Goal: Task Accomplishment & Management: Manage account settings

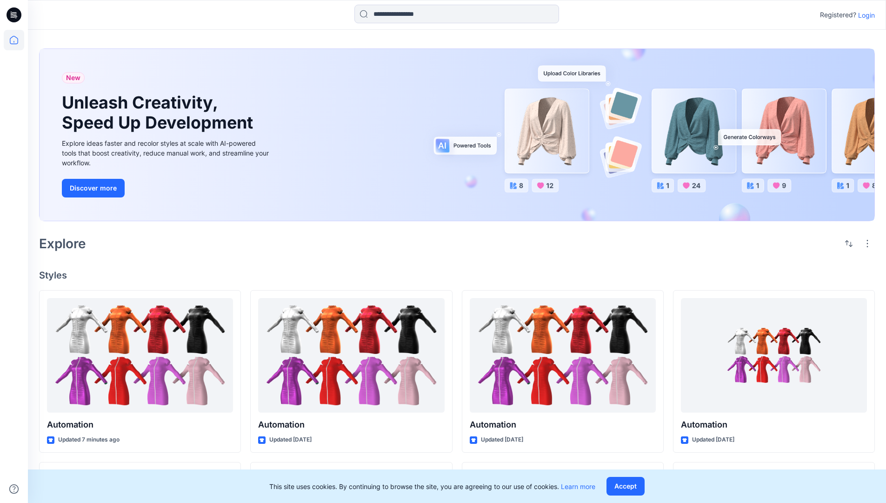
click at [865, 15] on p "Login" at bounding box center [867, 15] width 17 height 10
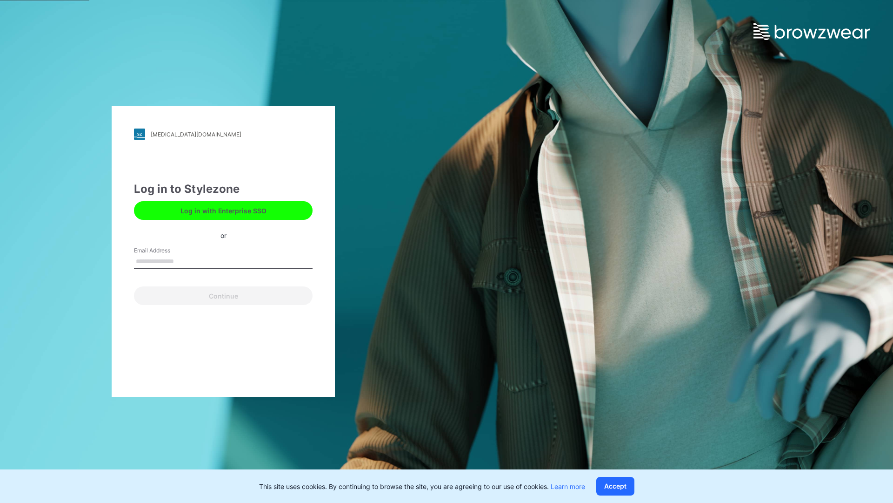
click at [184, 261] on input "Email Address" at bounding box center [223, 262] width 179 height 14
type input "**********"
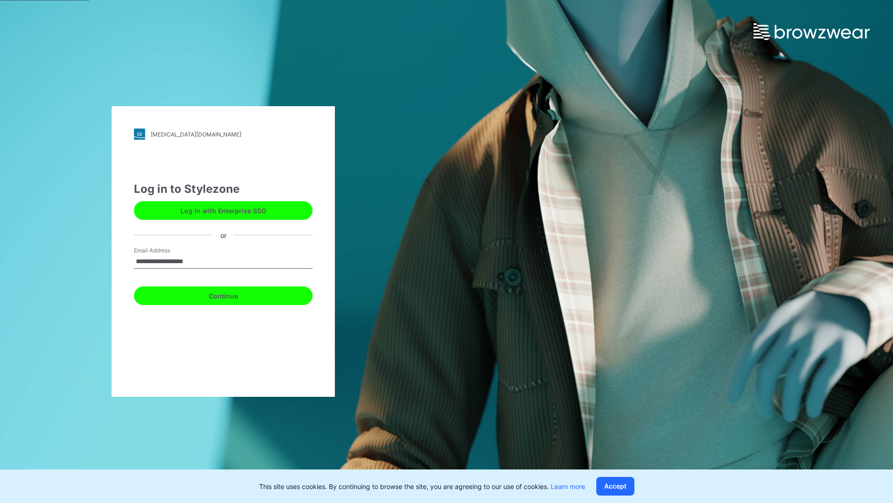
click at [234, 294] on button "Continue" at bounding box center [223, 295] width 179 height 19
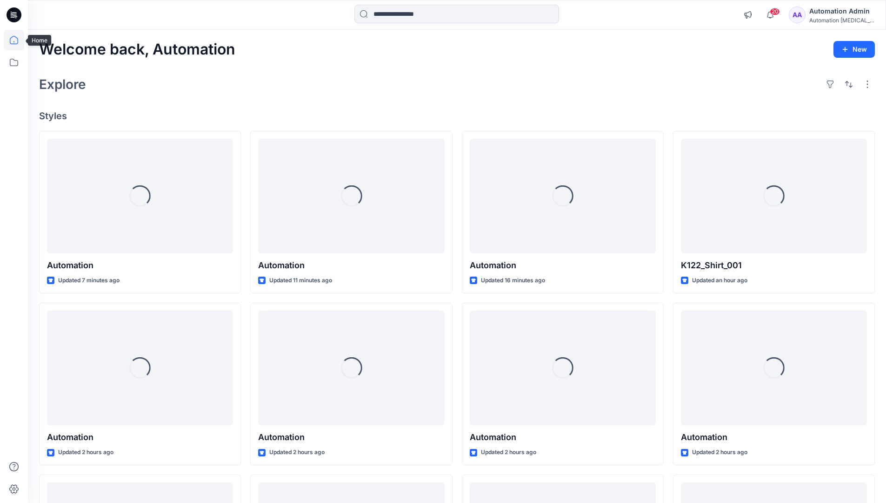
click at [18, 40] on icon at bounding box center [14, 40] width 8 height 8
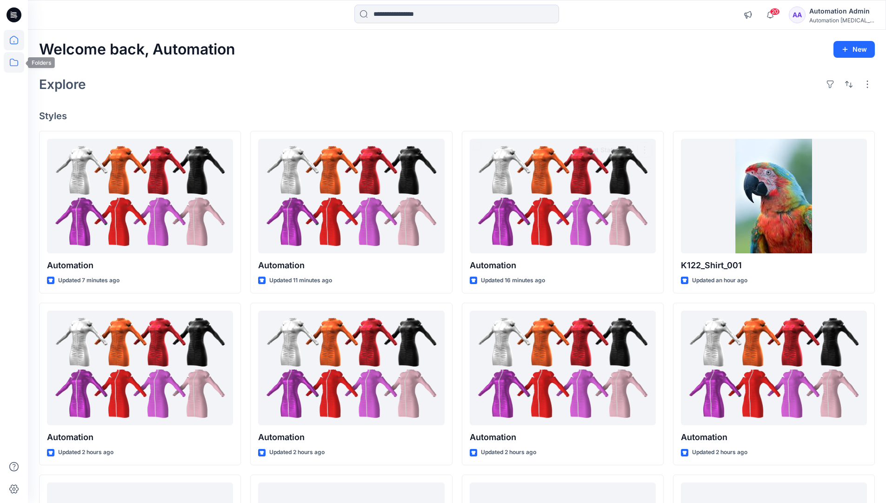
click at [13, 65] on icon at bounding box center [14, 62] width 20 height 20
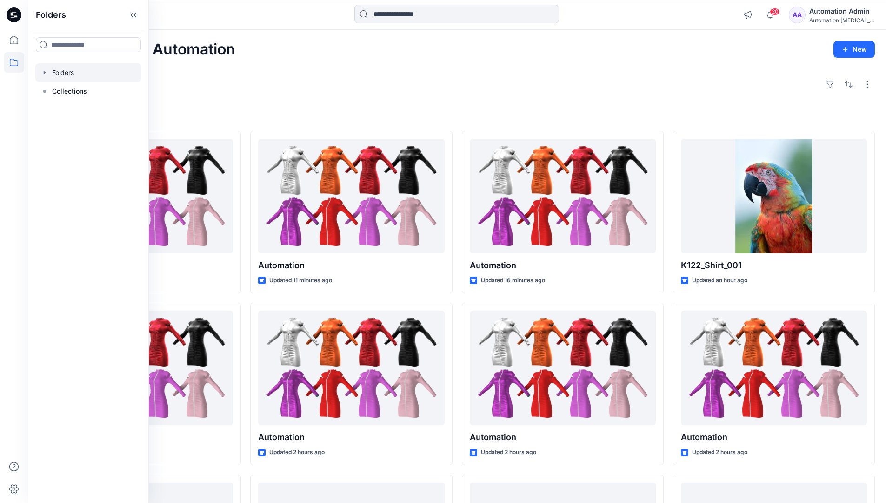
click at [59, 72] on div at bounding box center [88, 72] width 106 height 19
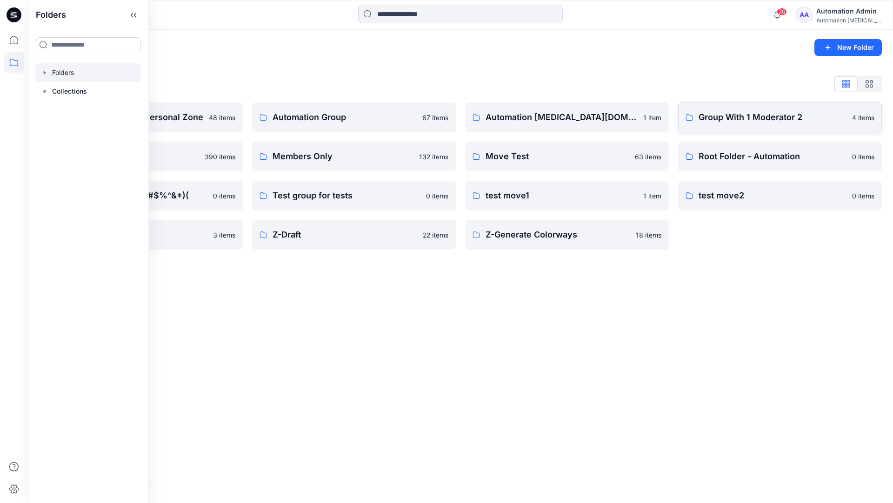
click at [734, 121] on p "Group With 1 Moderator 2" at bounding box center [773, 117] width 148 height 13
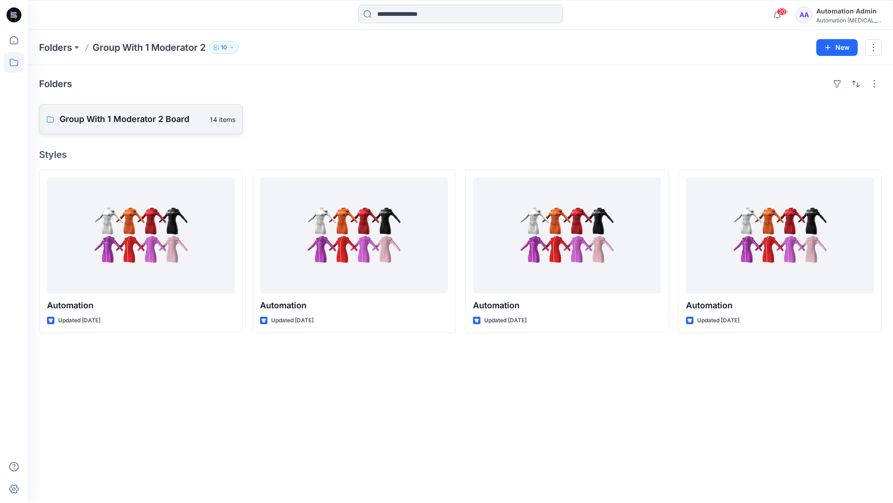
click at [161, 126] on link "Group With 1 Moderator 2 Board 14 items" at bounding box center [141, 119] width 204 height 30
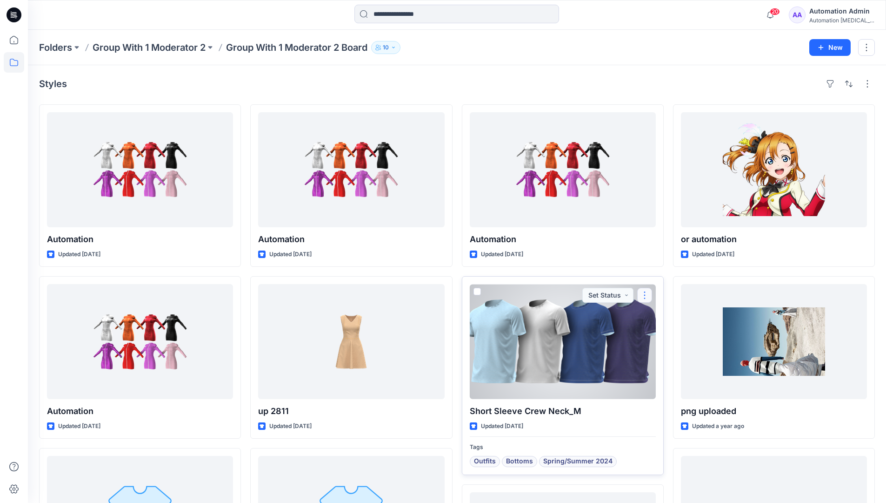
click at [643, 300] on button "button" at bounding box center [645, 295] width 15 height 15
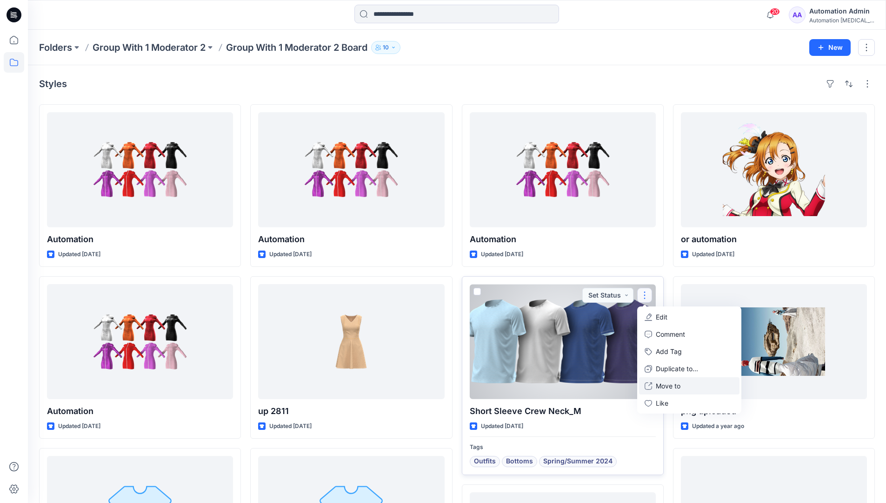
click at [671, 387] on p "Move to" at bounding box center [668, 386] width 25 height 10
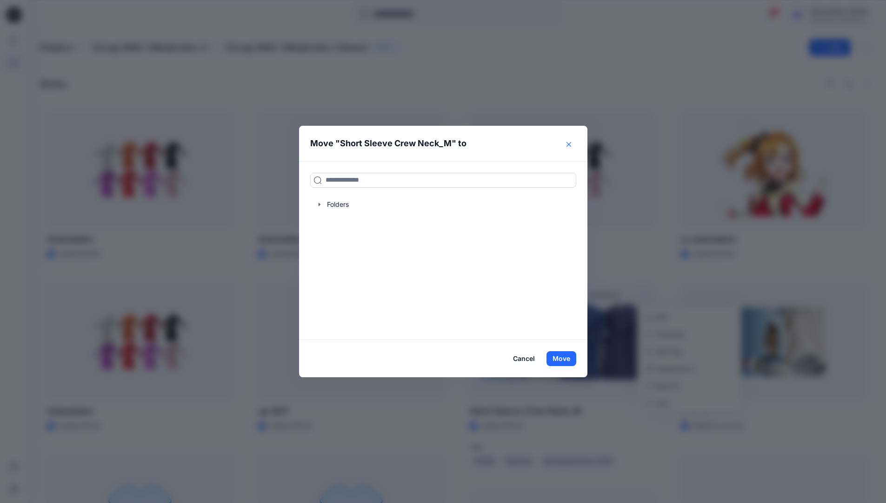
click at [571, 144] on icon "Close" at bounding box center [569, 144] width 5 height 5
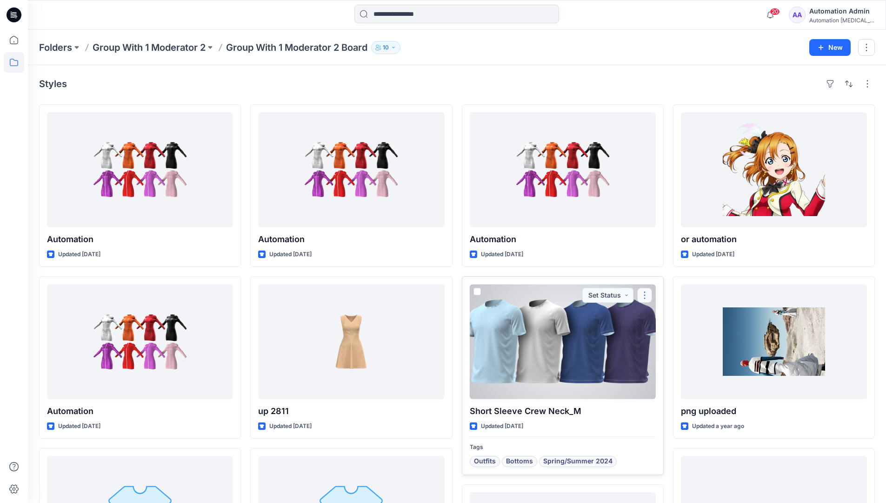
click at [646, 295] on button "button" at bounding box center [645, 295] width 15 height 15
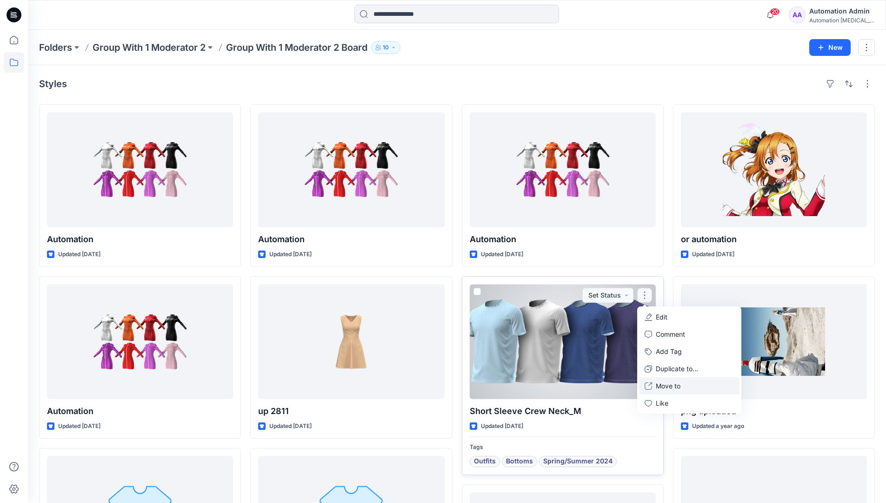
click at [678, 383] on p "Move to" at bounding box center [668, 386] width 25 height 10
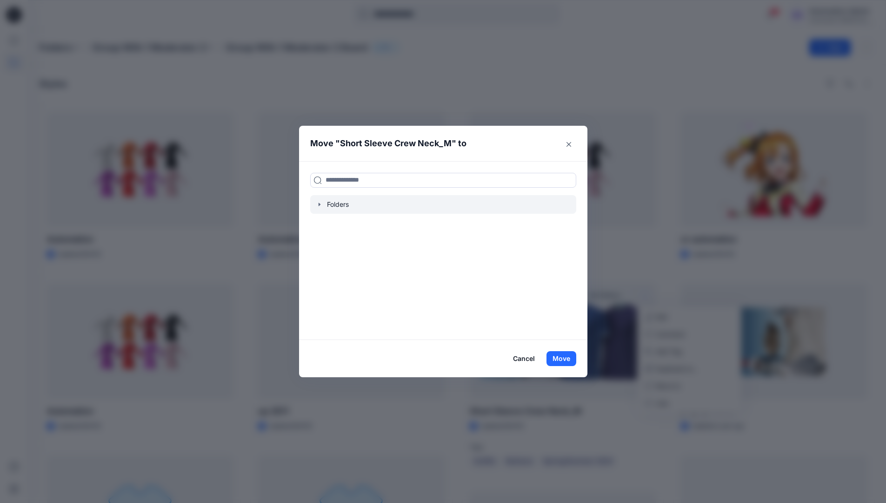
click at [331, 202] on div at bounding box center [443, 204] width 266 height 19
click at [320, 204] on icon "button" at bounding box center [319, 204] width 7 height 7
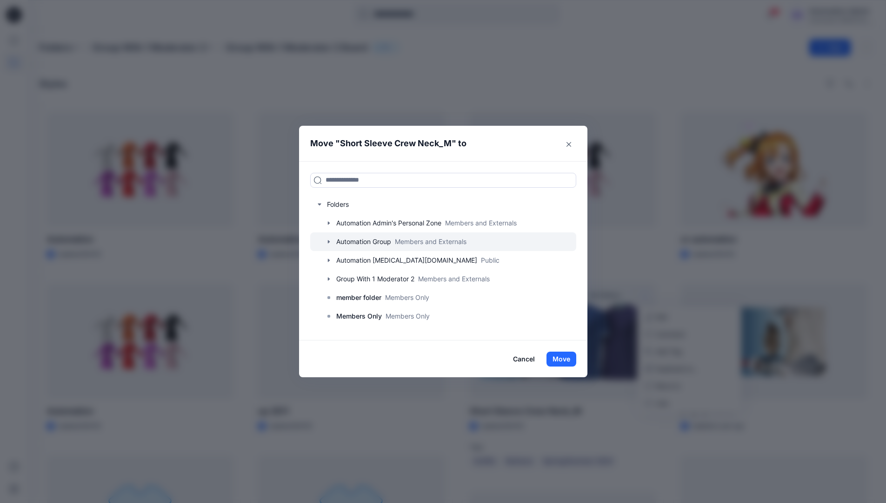
click at [366, 239] on div at bounding box center [443, 241] width 266 height 19
click at [572, 147] on button "Close" at bounding box center [569, 144] width 15 height 15
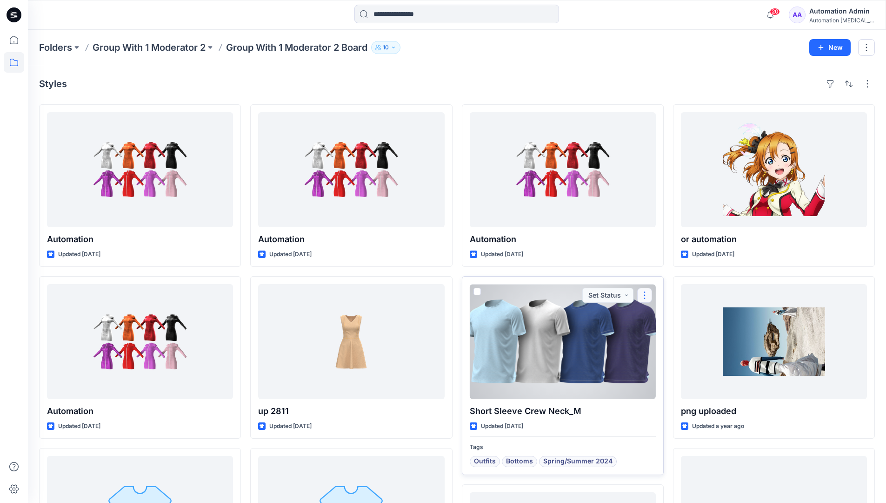
click at [645, 295] on button "button" at bounding box center [645, 295] width 15 height 15
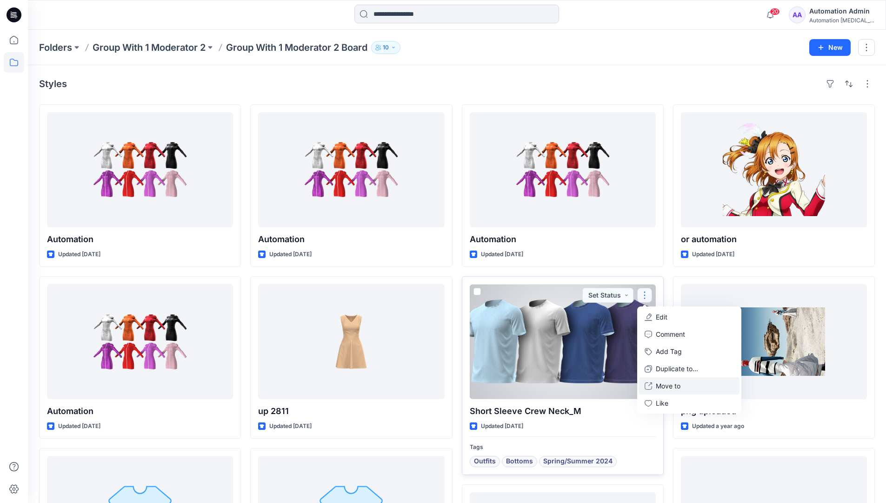
click at [660, 385] on p "Move to" at bounding box center [668, 386] width 25 height 10
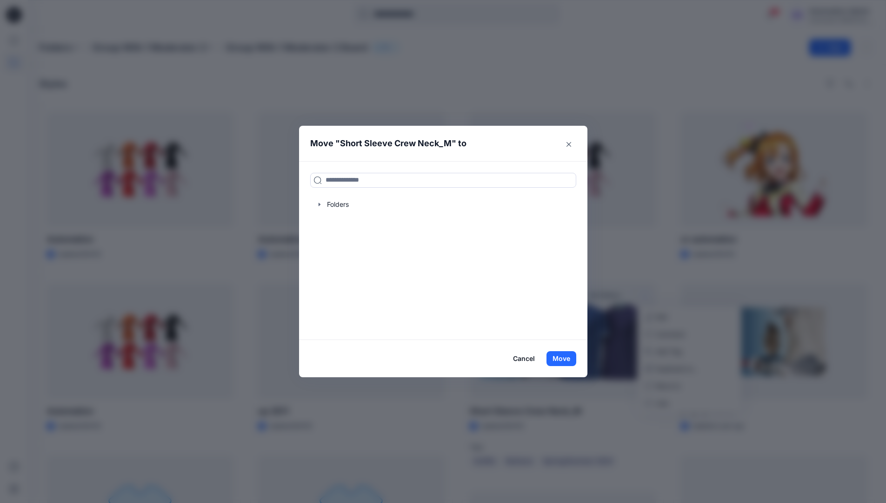
click at [521, 359] on button "Cancel" at bounding box center [524, 358] width 34 height 15
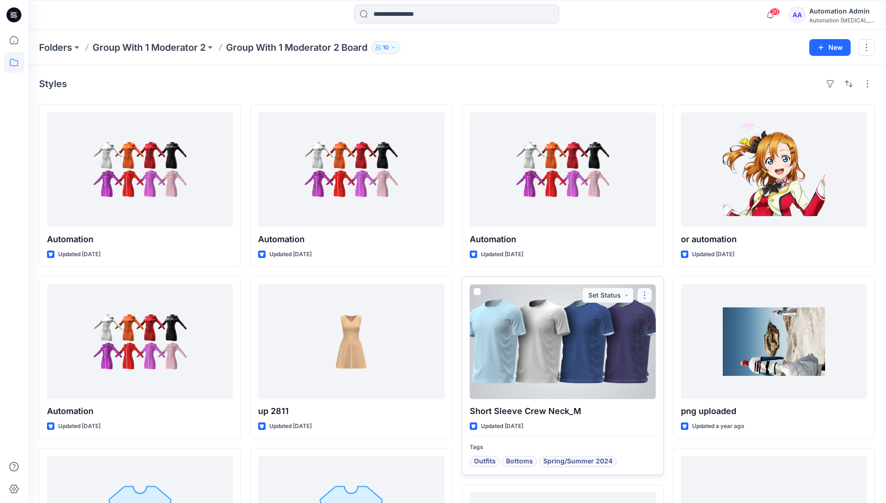
click at [644, 297] on button "button" at bounding box center [645, 295] width 15 height 15
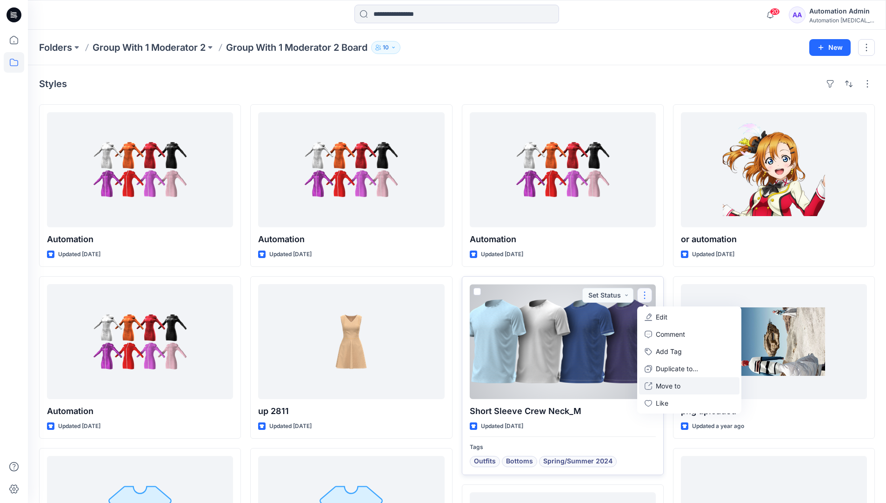
click at [663, 382] on p "Move to" at bounding box center [668, 386] width 25 height 10
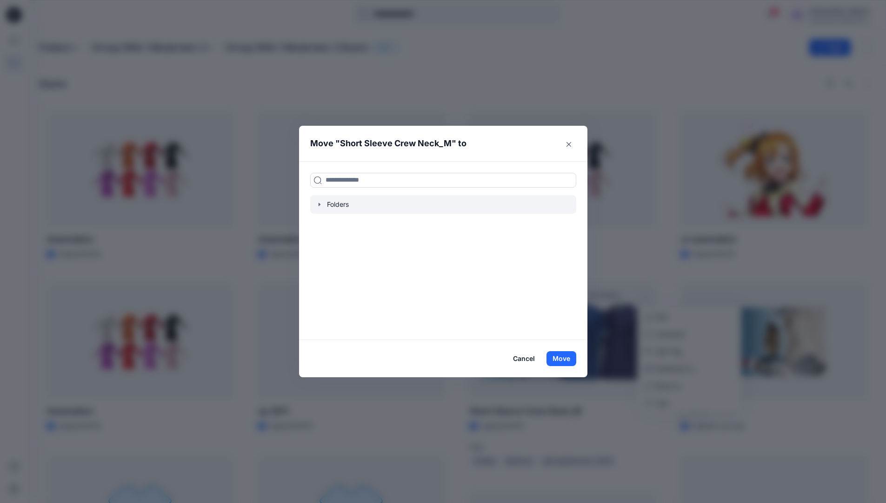
click at [331, 207] on div at bounding box center [443, 204] width 266 height 19
click at [323, 205] on icon "button" at bounding box center [319, 204] width 7 height 7
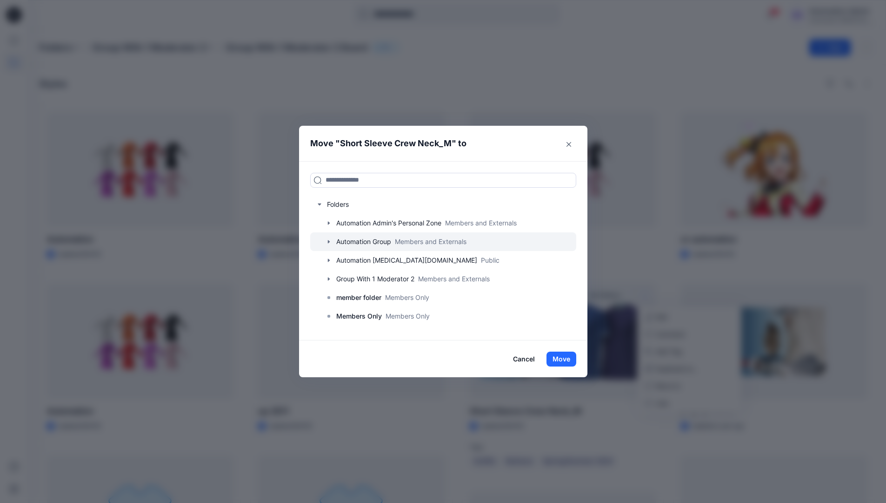
click at [341, 240] on div at bounding box center [443, 241] width 266 height 19
click at [525, 356] on button "Cancel" at bounding box center [524, 358] width 34 height 15
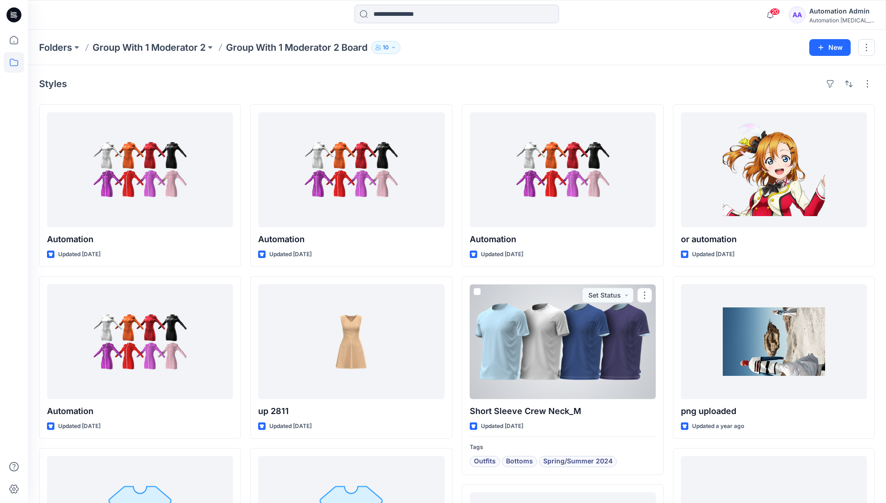
click at [827, 21] on div "Automation [MEDICAL_DATA]..." at bounding box center [842, 20] width 65 height 7
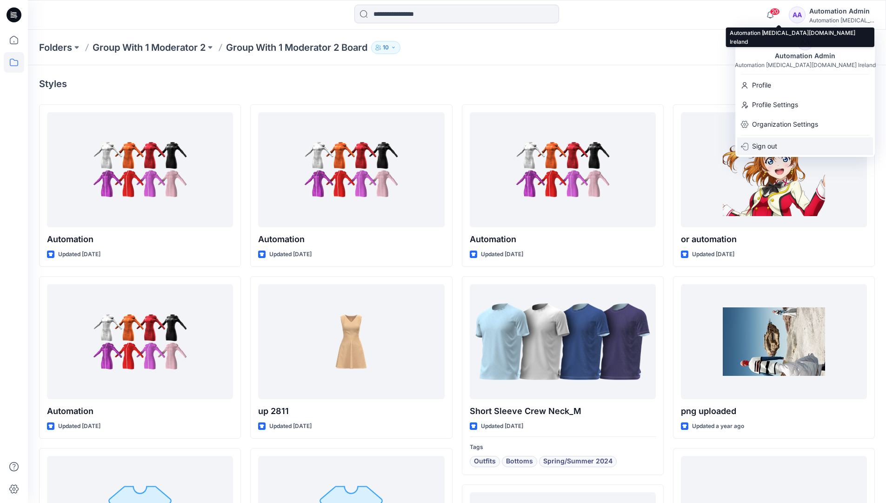
click at [774, 146] on p "Sign out" at bounding box center [764, 146] width 25 height 18
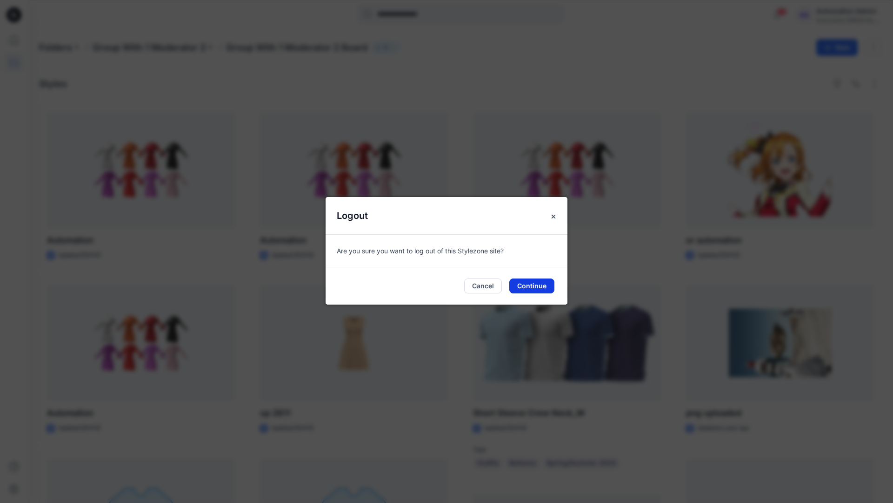
click at [539, 280] on button "Continue" at bounding box center [532, 285] width 45 height 15
